Goal: Information Seeking & Learning: Find specific fact

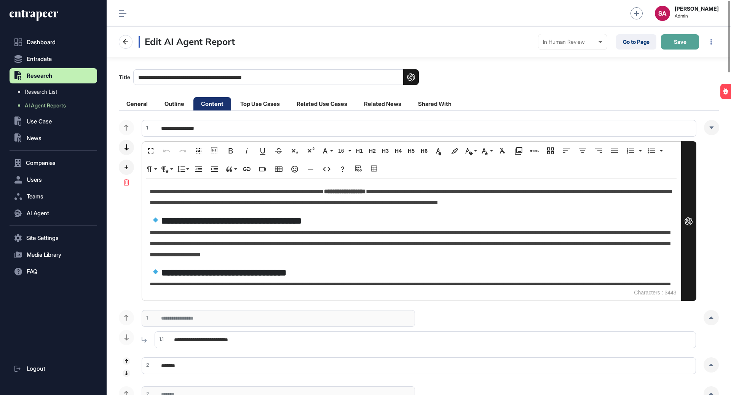
click at [676, 40] on span "Save" at bounding box center [680, 41] width 13 height 5
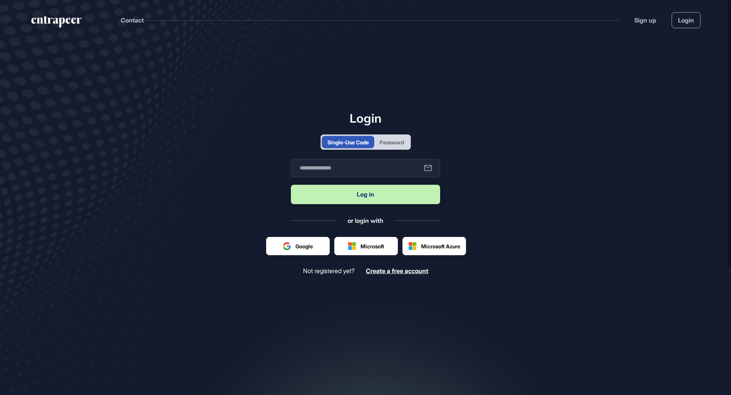
scroll to position [0, 0]
click at [347, 167] on input "text" at bounding box center [365, 168] width 149 height 18
type input "**********"
click at [383, 195] on button "Log in" at bounding box center [365, 194] width 149 height 19
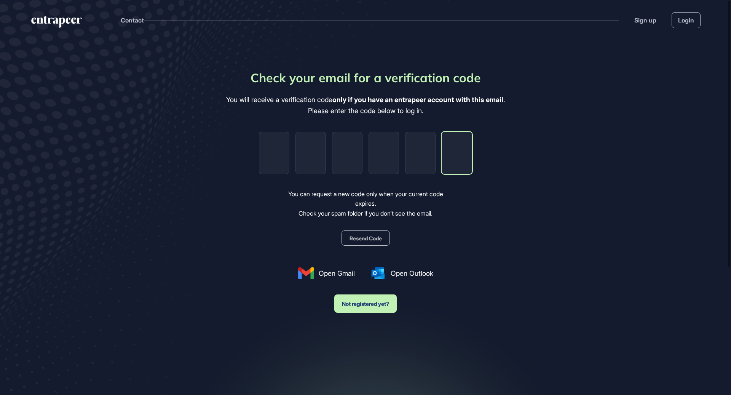
paste input "*"
type input "*"
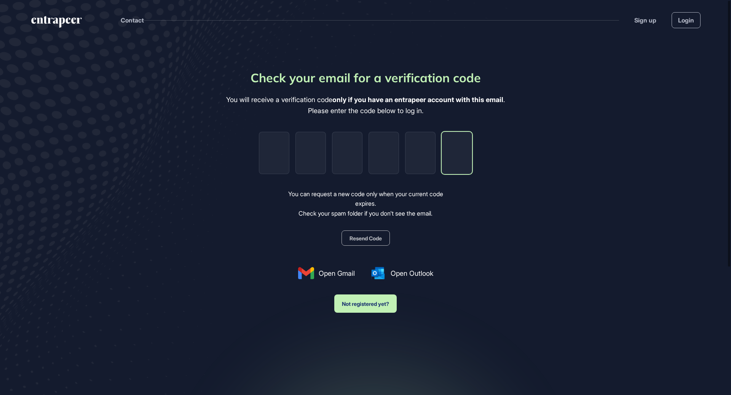
type input "*"
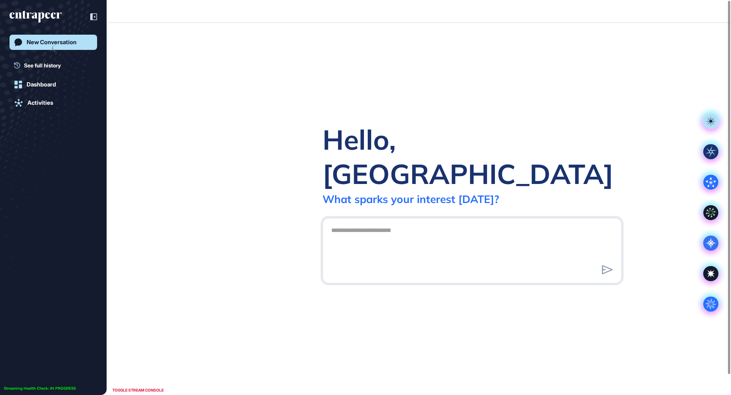
scroll to position [0, 0]
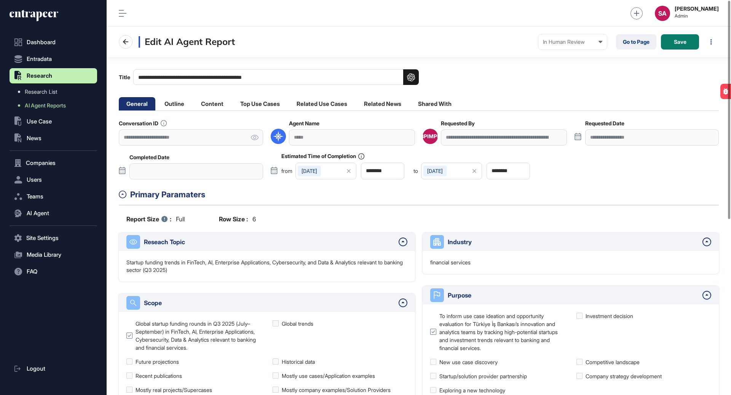
scroll to position [395, 624]
click at [220, 105] on li "Content" at bounding box center [212, 103] width 38 height 13
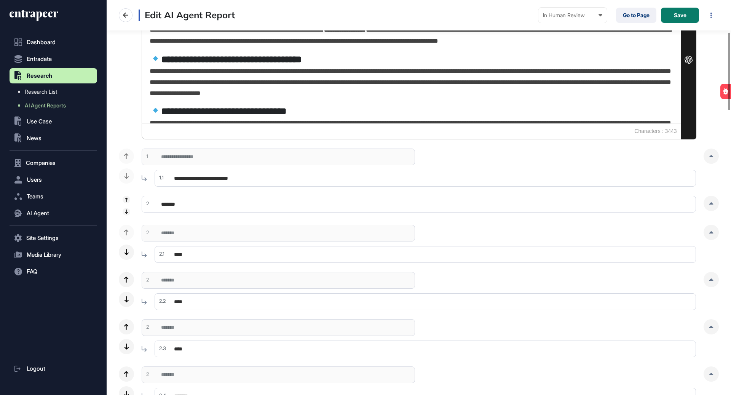
scroll to position [162, 0]
click at [326, 206] on input "*******" at bounding box center [419, 203] width 554 height 17
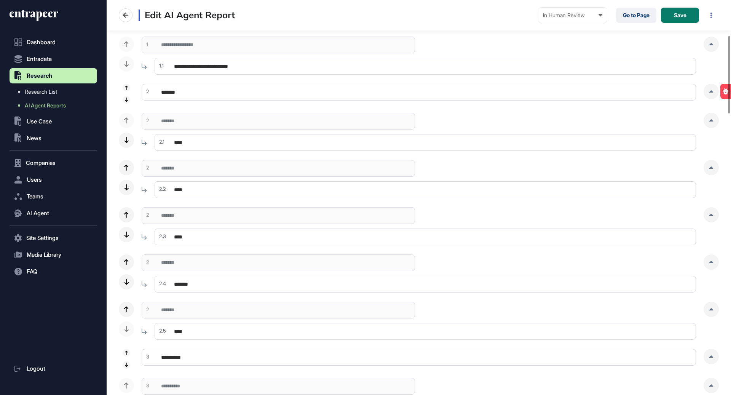
scroll to position [110, 0]
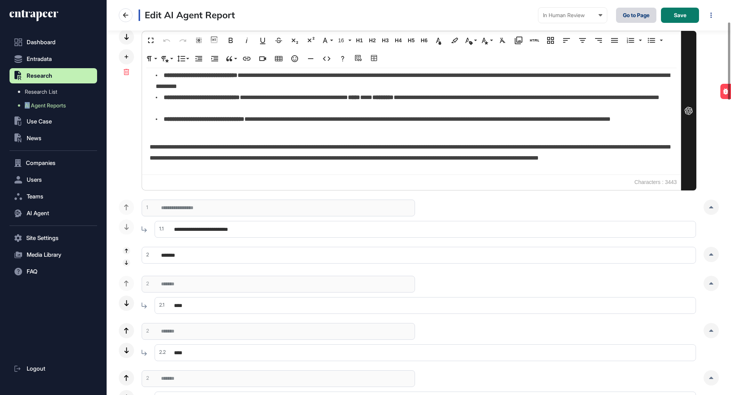
click at [639, 15] on link "Go to Page" at bounding box center [636, 15] width 40 height 15
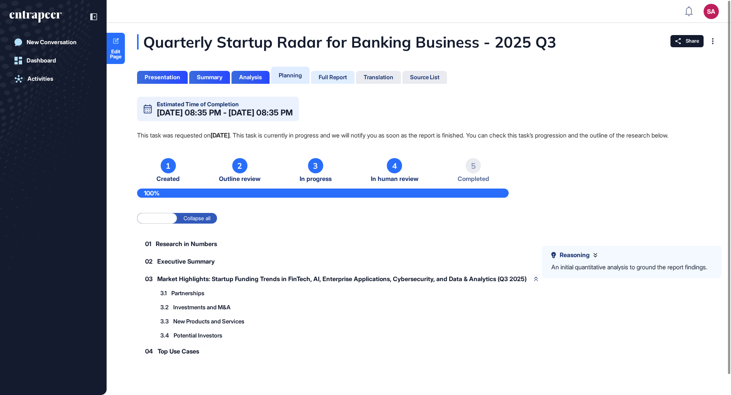
click at [332, 80] on div "Full Report" at bounding box center [333, 77] width 28 height 7
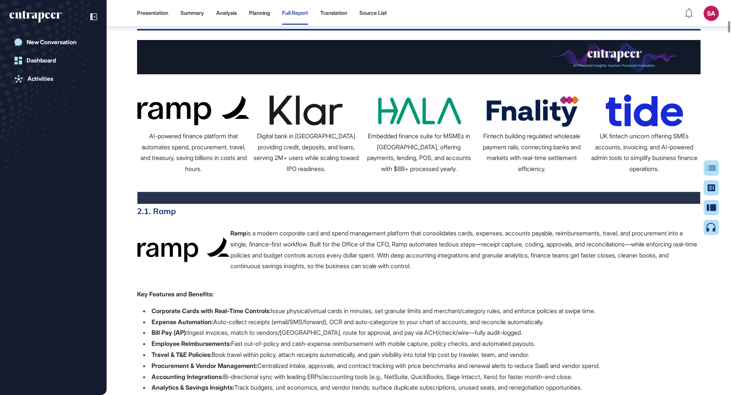
scroll to position [1059, 0]
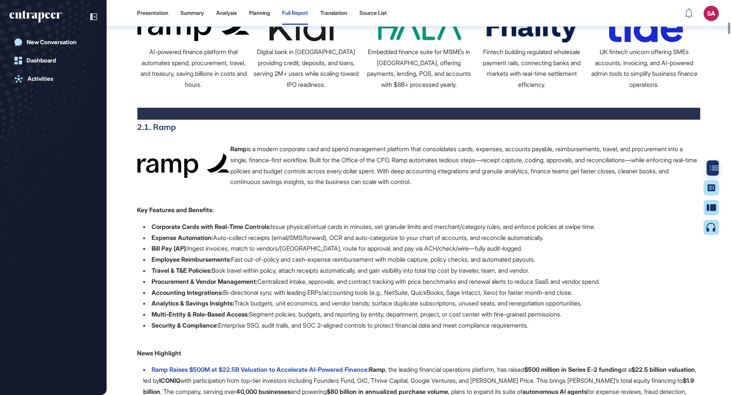
click at [709, 164] on div at bounding box center [713, 167] width 15 height 15
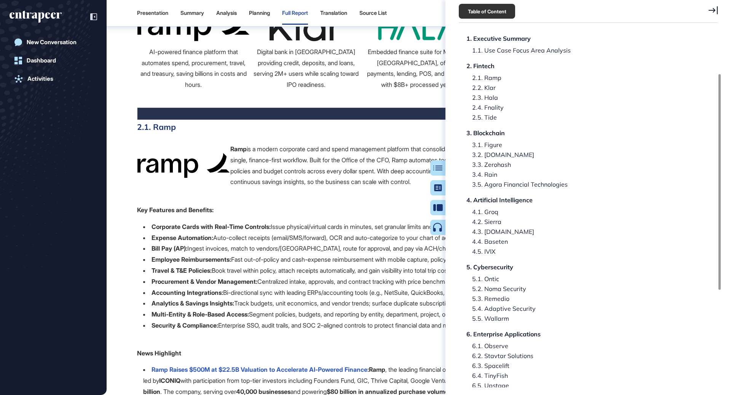
scroll to position [73, 0]
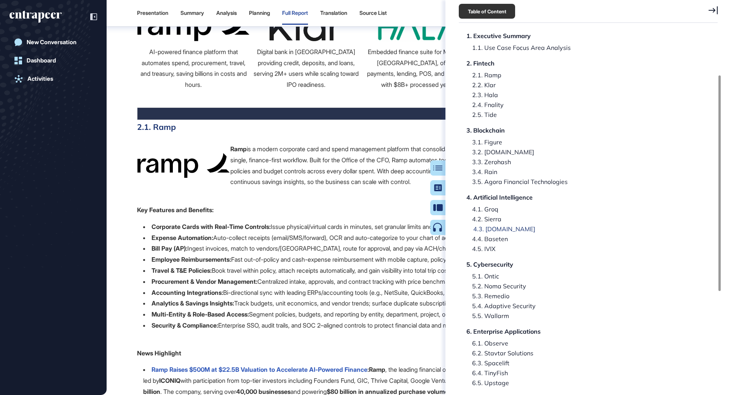
click at [490, 232] on div "4.3. [DOMAIN_NAME]" at bounding box center [501, 229] width 68 height 6
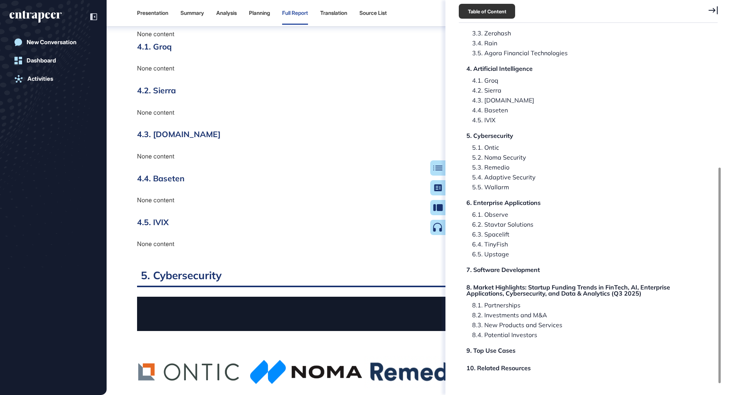
scroll to position [225, 0]
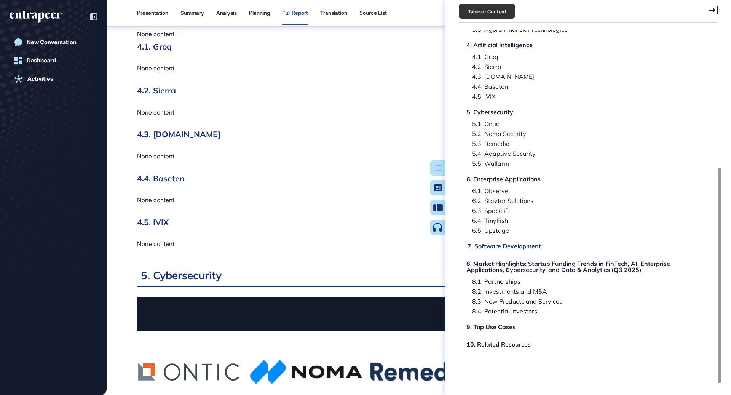
click at [532, 249] on div "7. Software Development" at bounding box center [503, 246] width 73 height 6
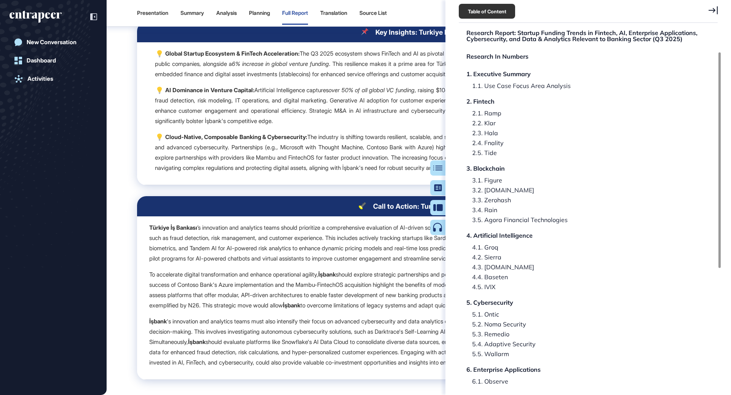
scroll to position [11, 0]
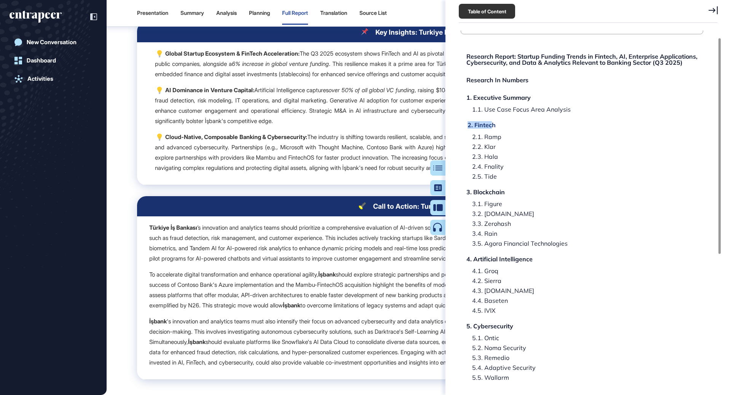
drag, startPoint x: 505, startPoint y: 132, endPoint x: 493, endPoint y: 131, distance: 11.5
click at [493, 131] on div "Research Report: Startup Funding Trends in Fintech, AI, Enterprise Applications…" at bounding box center [581, 324] width 242 height 553
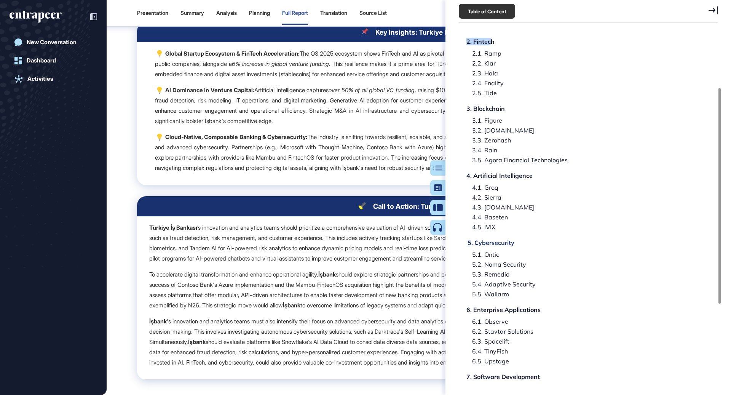
scroll to position [94, 0]
drag, startPoint x: 516, startPoint y: 137, endPoint x: 485, endPoint y: 137, distance: 31.6
click at [485, 137] on div "Research Report: Startup Funding Trends in Fintech, AI, Enterprise Applications…" at bounding box center [581, 241] width 242 height 553
copy div "[DOMAIN_NAME]"
drag, startPoint x: 570, startPoint y: 167, endPoint x: 485, endPoint y: 167, distance: 84.5
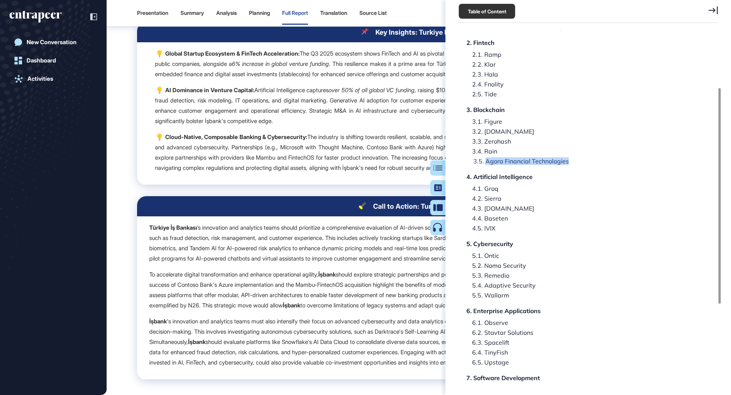
click at [485, 167] on div "Research Report: Startup Funding Trends in Fintech, AI, Enterprise Applications…" at bounding box center [581, 241] width 242 height 553
copy div "Agora Financial Technologies"
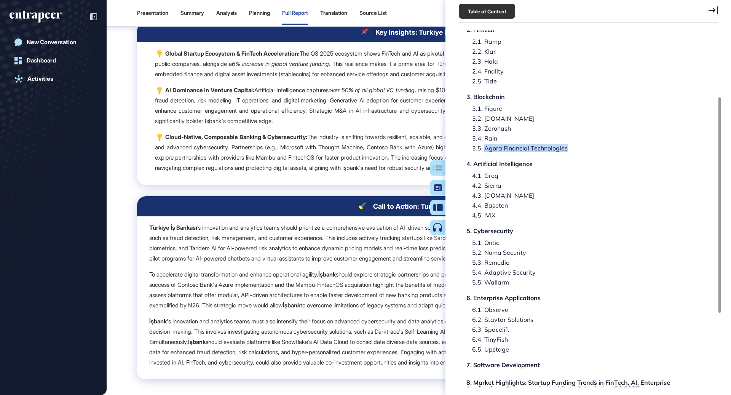
scroll to position [110, 0]
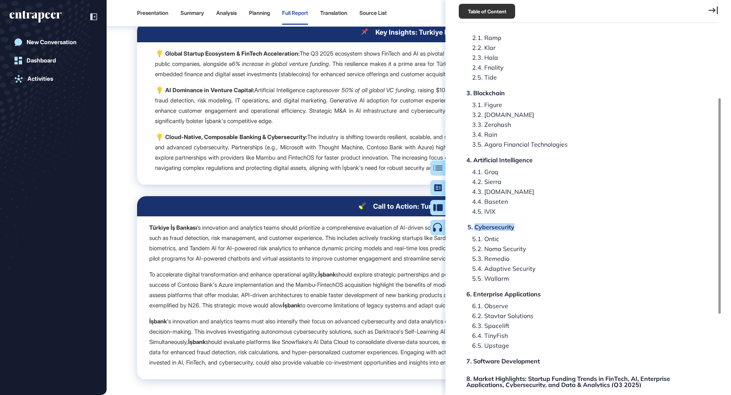
drag, startPoint x: 517, startPoint y: 230, endPoint x: 475, endPoint y: 232, distance: 41.5
click at [475, 232] on div "Research Report: Startup Funding Trends in Fintech, AI, Enterprise Applications…" at bounding box center [581, 225] width 242 height 553
copy div "Cybersecurity"
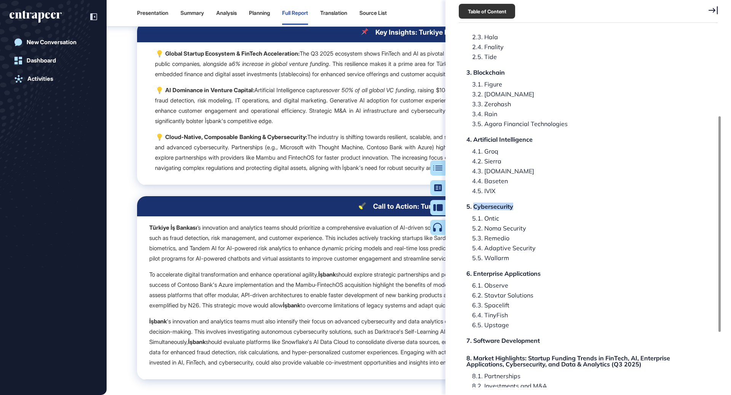
scroll to position [146, 0]
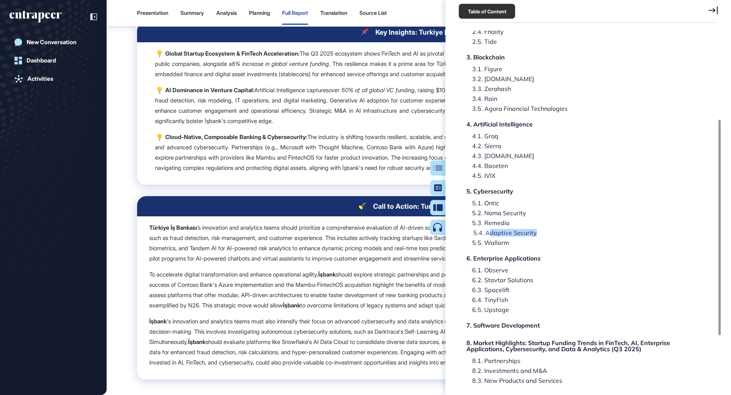
drag, startPoint x: 532, startPoint y: 237, endPoint x: 487, endPoint y: 237, distance: 45.3
click at [487, 237] on div "Research Report: Startup Funding Trends in Fintech, AI, Enterprise Applications…" at bounding box center [581, 189] width 242 height 553
copy div "daptive Security"
click at [511, 248] on div "Research Report: Startup Funding Trends in Fintech, AI, Enterprise Applications…" at bounding box center [581, 189] width 242 height 553
drag, startPoint x: 539, startPoint y: 253, endPoint x: 487, endPoint y: 247, distance: 52.5
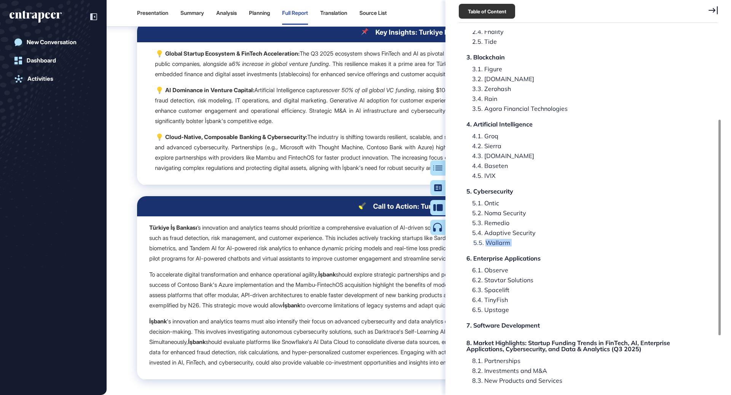
click at [487, 247] on div "Research Report: Startup Funding Trends in Fintech, AI, Enterprise Applications…" at bounding box center [581, 189] width 242 height 553
copy div "Wallarm"
